Goal: Task Accomplishment & Management: Manage account settings

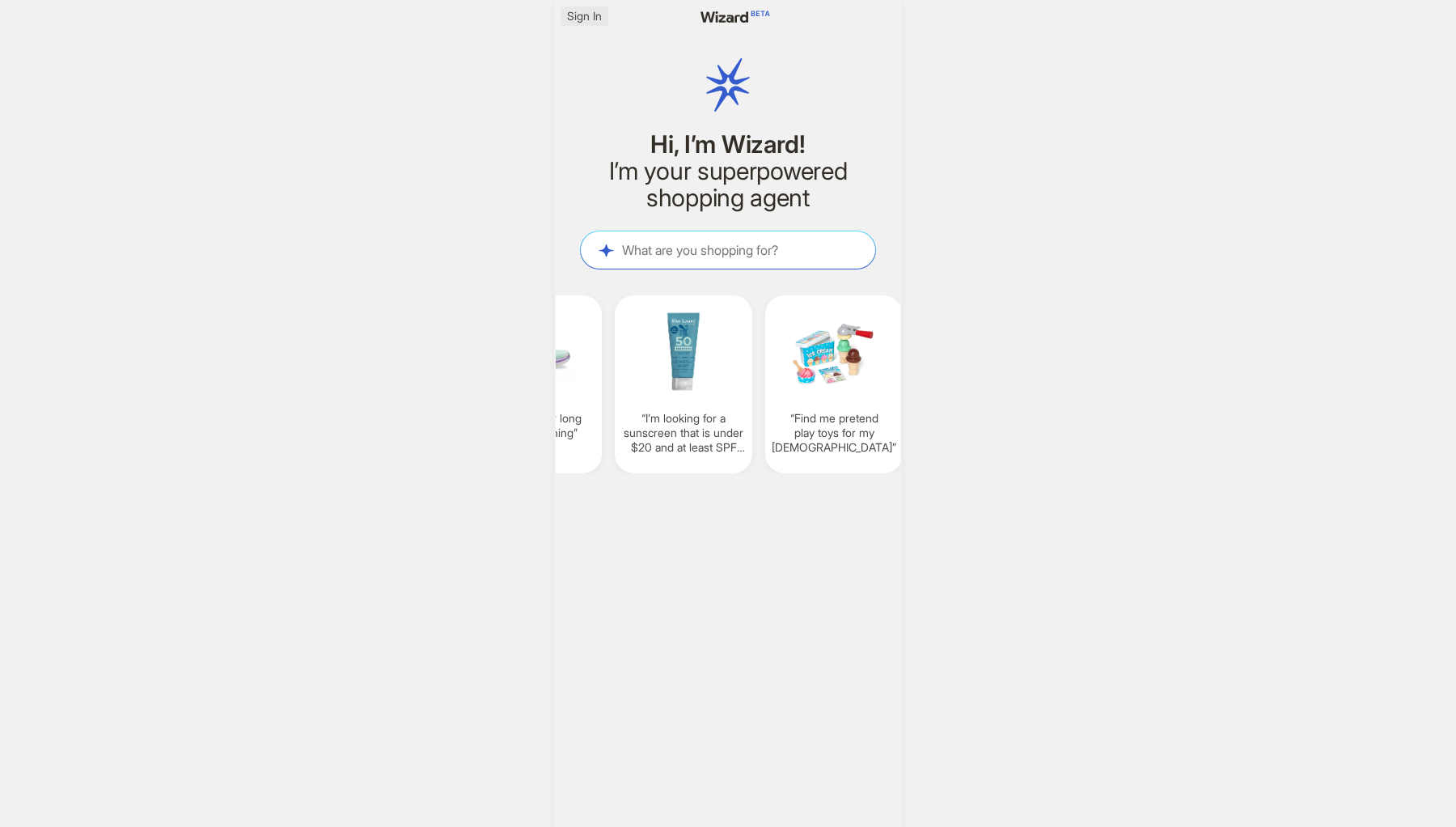
click at [578, 19] on span "Sign In" at bounding box center [584, 15] width 35 height 14
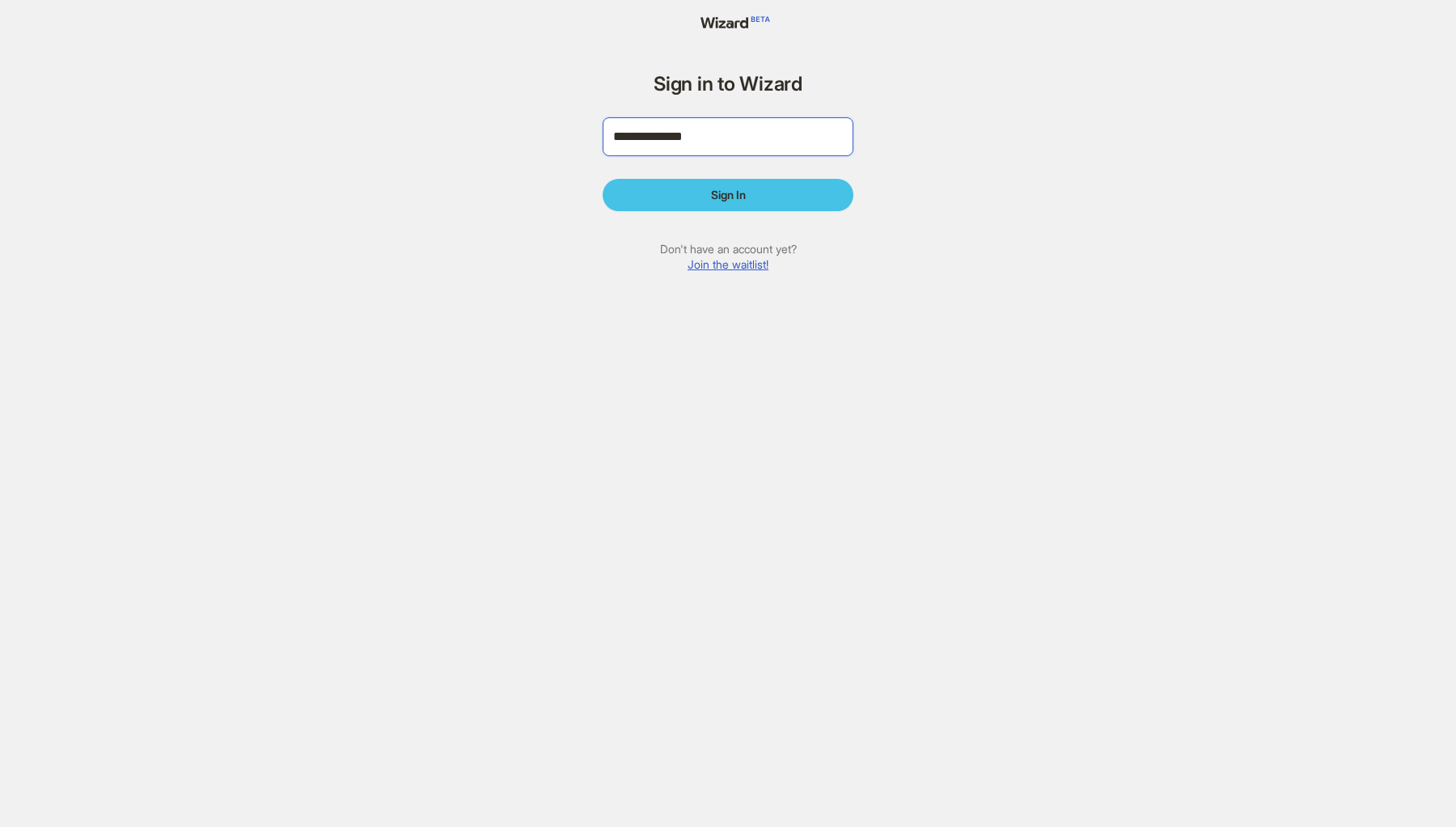
type input "**********"
click at [717, 198] on span "Sign In" at bounding box center [728, 194] width 35 height 14
click at [692, 190] on button "Sign In" at bounding box center [728, 195] width 250 height 32
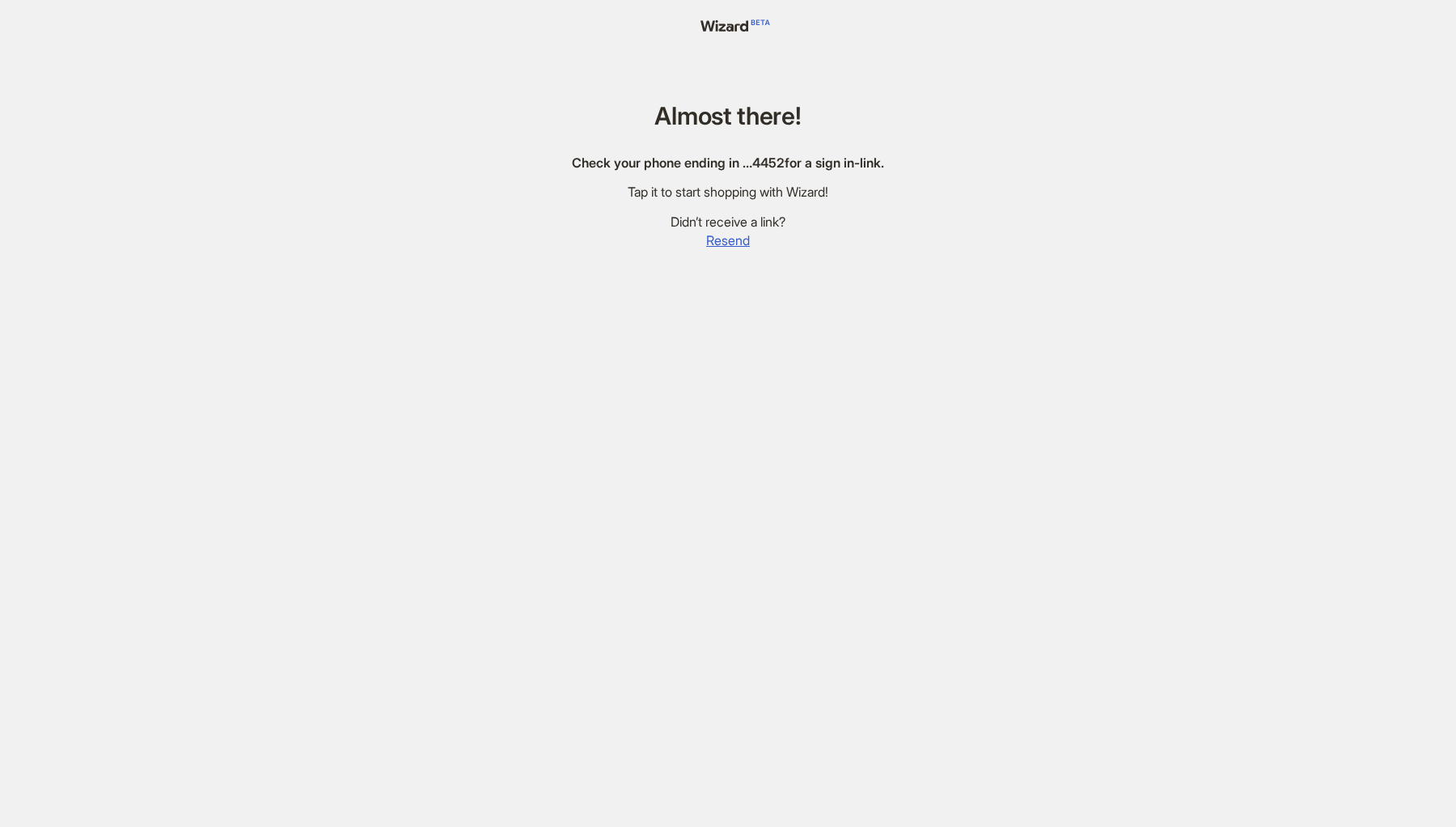
click at [846, 192] on div "Tap it to start shopping with Wizard!" at bounding box center [728, 192] width 312 height 17
click at [739, 240] on span "Resend" at bounding box center [728, 240] width 43 height 17
